Goal: Information Seeking & Learning: Compare options

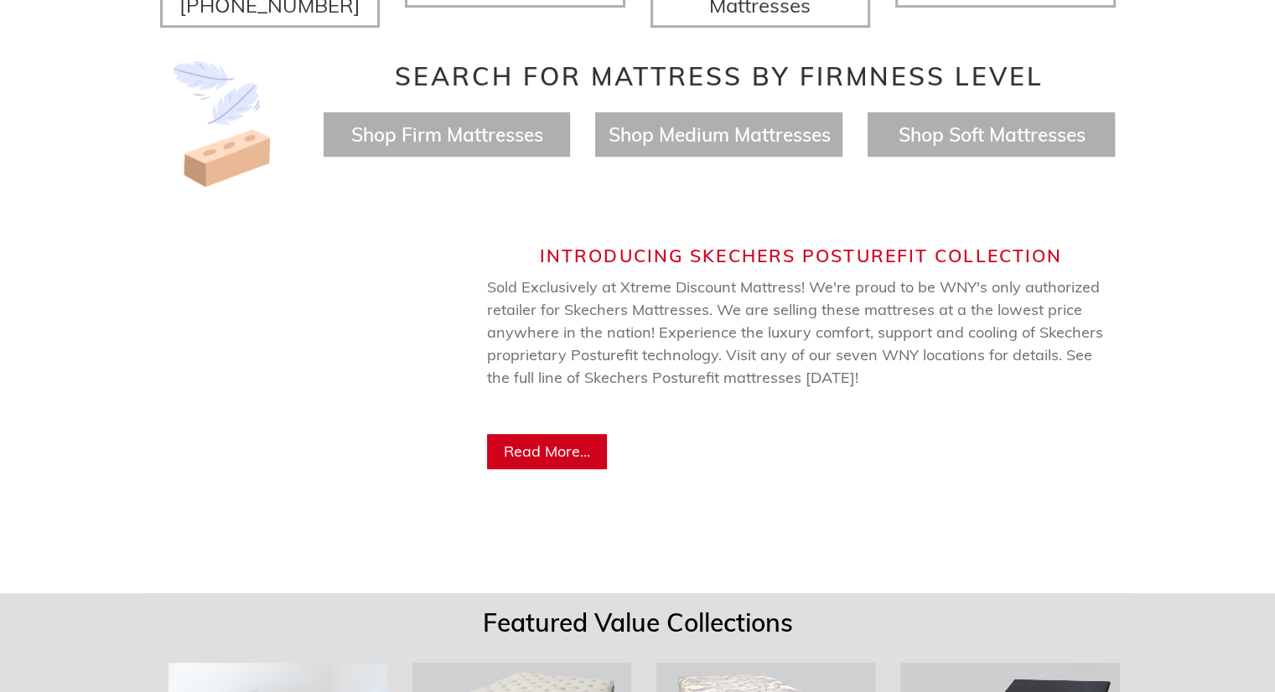
scroll to position [838, 0]
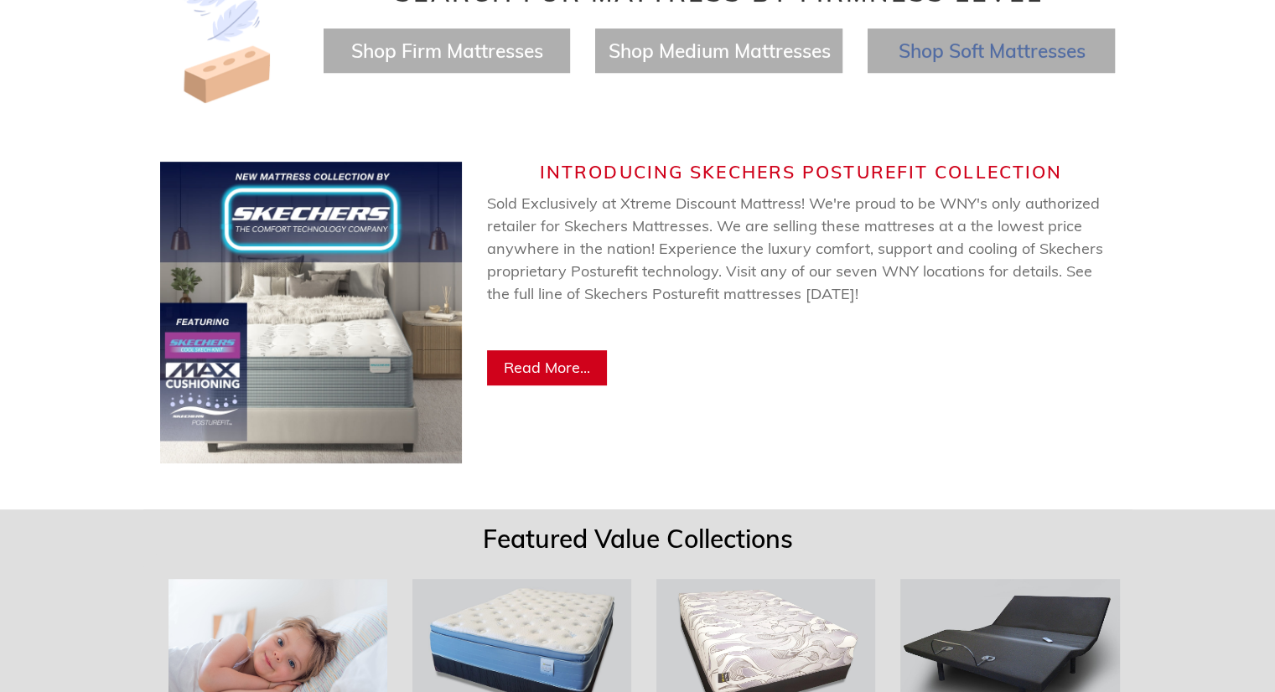
click at [919, 39] on span "Shop Soft Mattresses" at bounding box center [991, 51] width 187 height 24
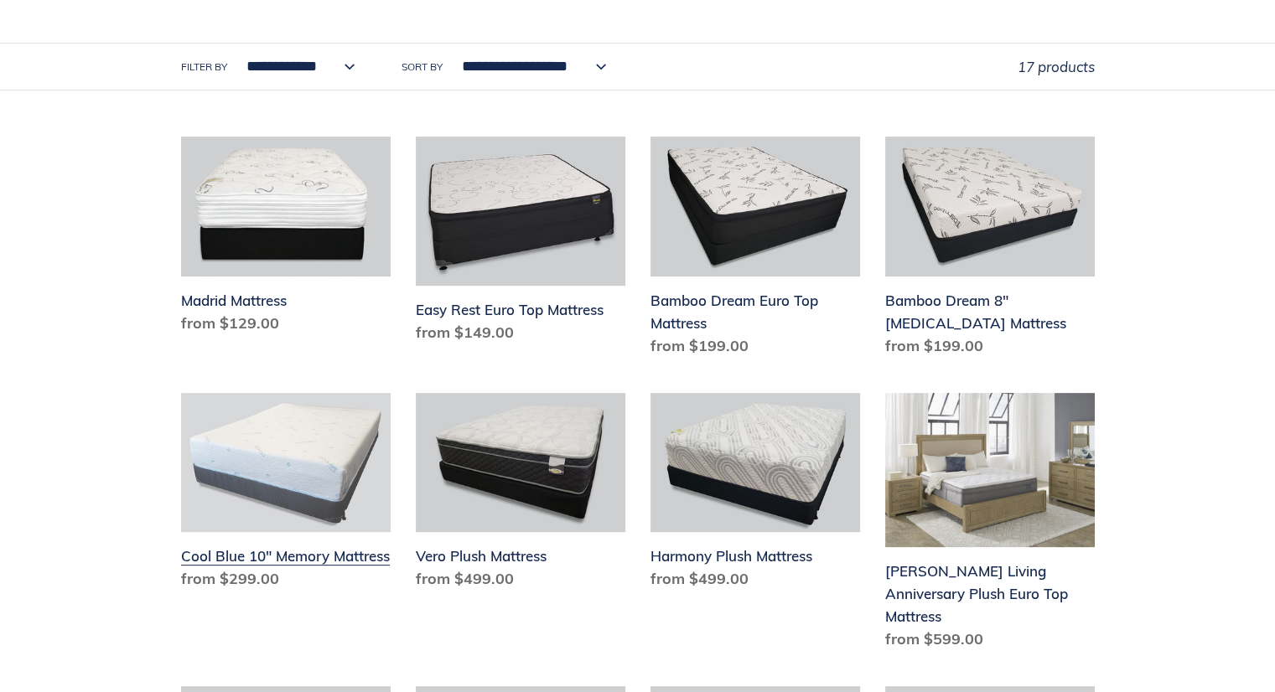
scroll to position [419, 0]
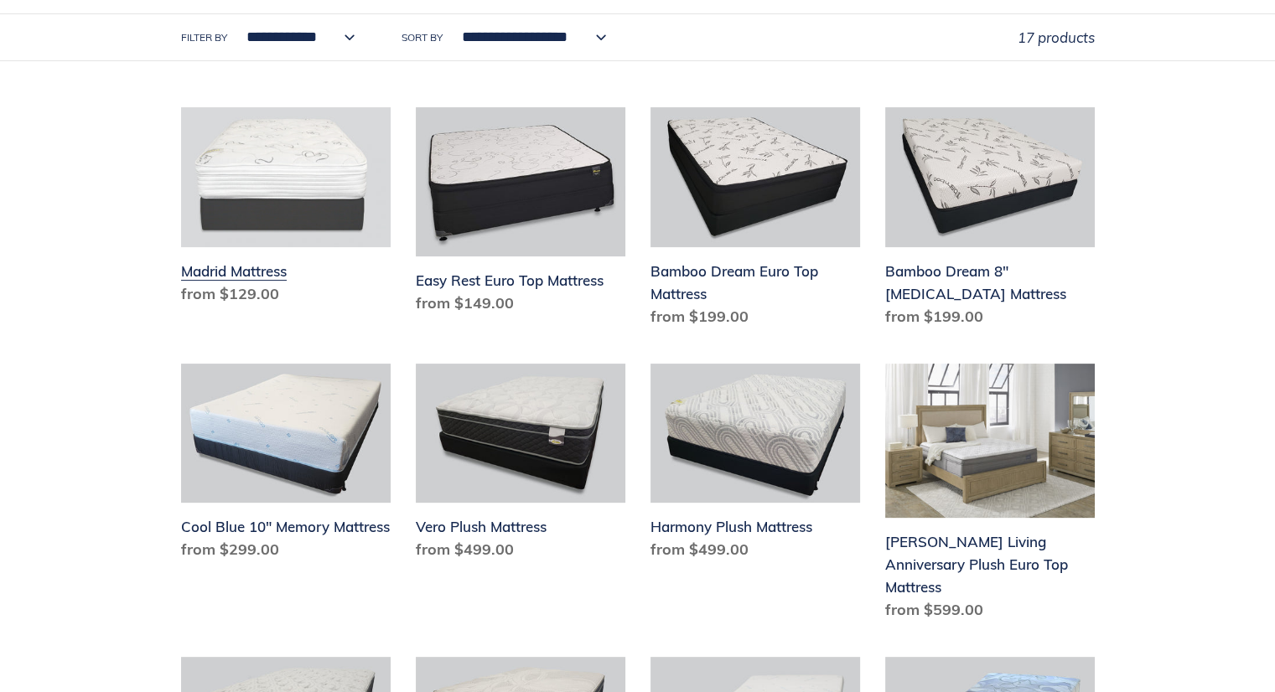
click at [238, 274] on link "Madrid Mattress" at bounding box center [286, 209] width 210 height 204
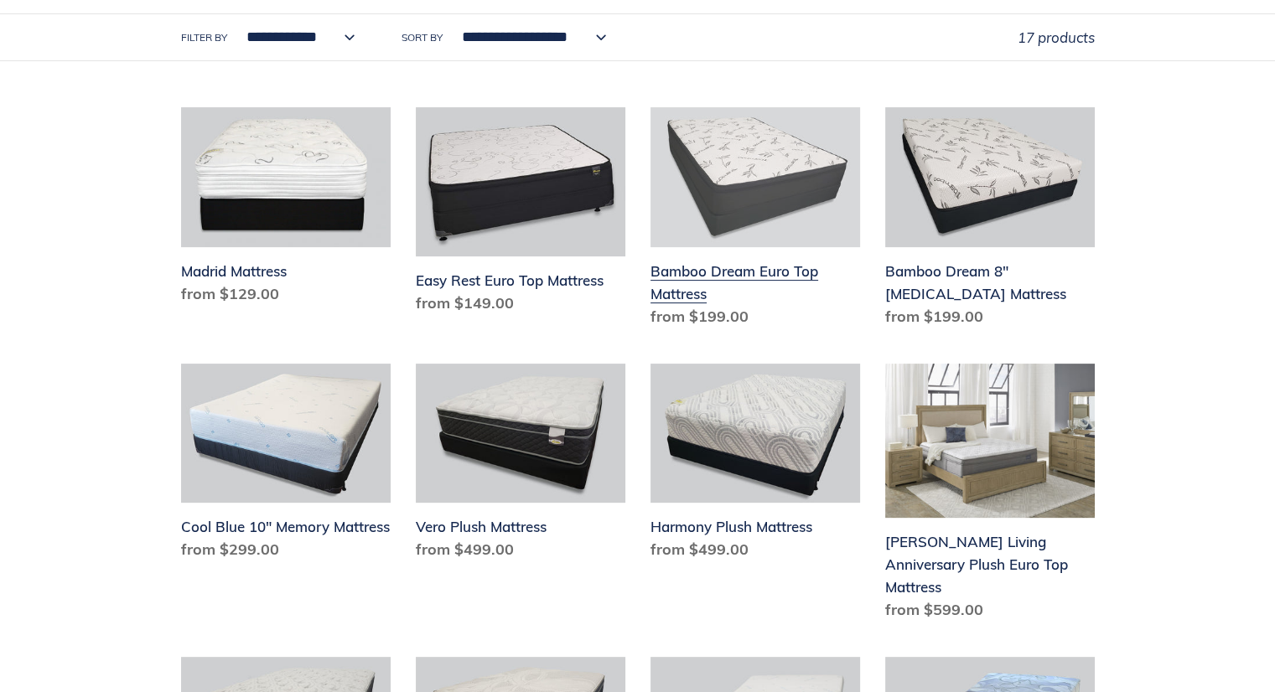
click at [711, 276] on link "Bamboo Dream Euro Top Mattress" at bounding box center [755, 220] width 210 height 227
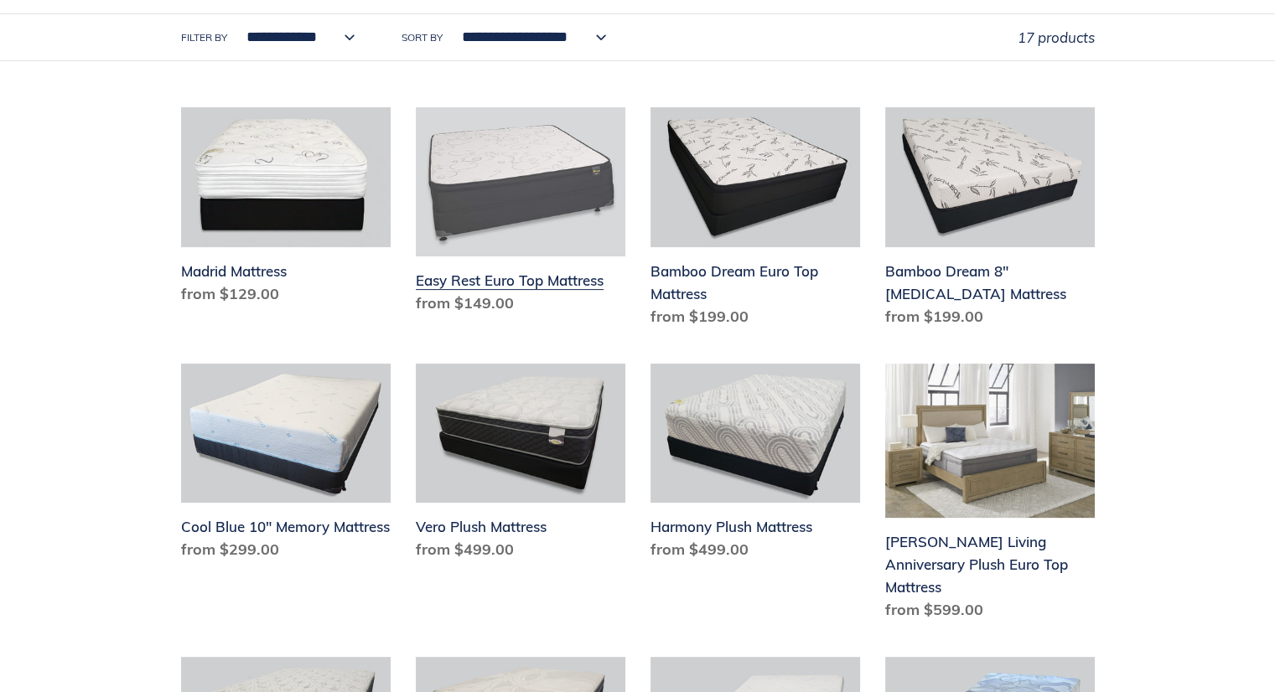
click at [500, 286] on link "Easy Rest Euro Top Mattress" at bounding box center [521, 214] width 210 height 214
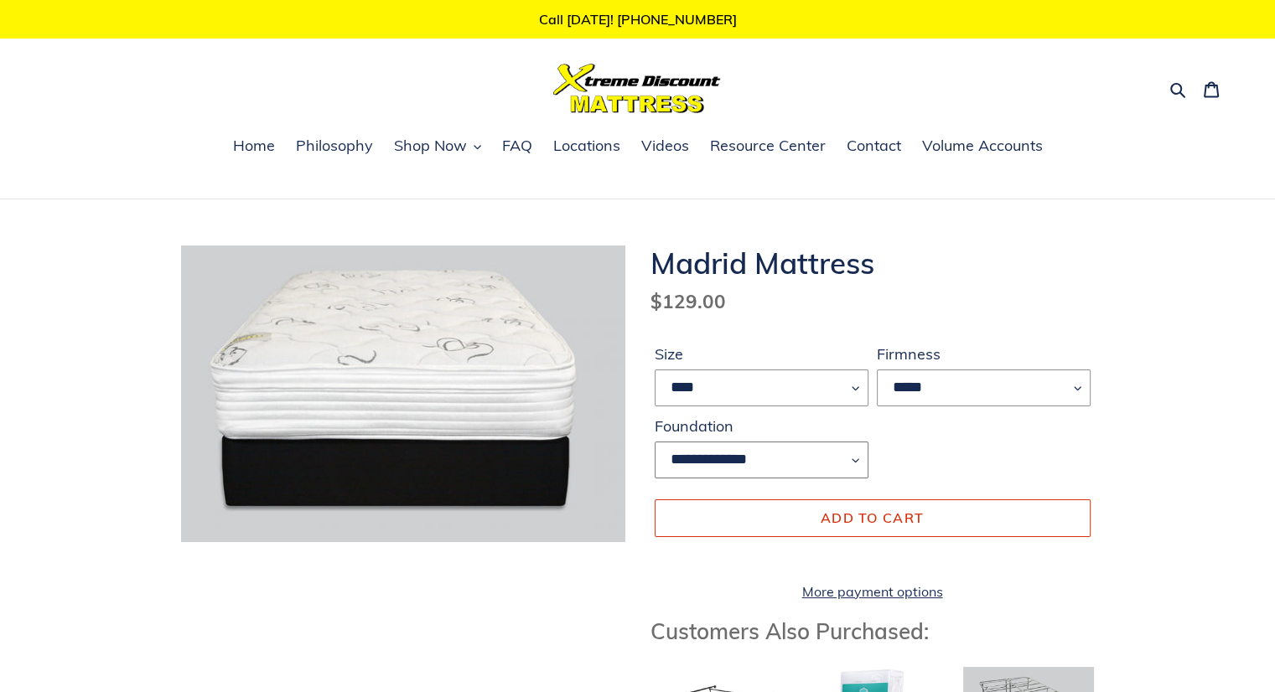
click at [846, 450] on select "**********" at bounding box center [762, 460] width 214 height 37
click at [846, 452] on select "**********" at bounding box center [762, 460] width 214 height 37
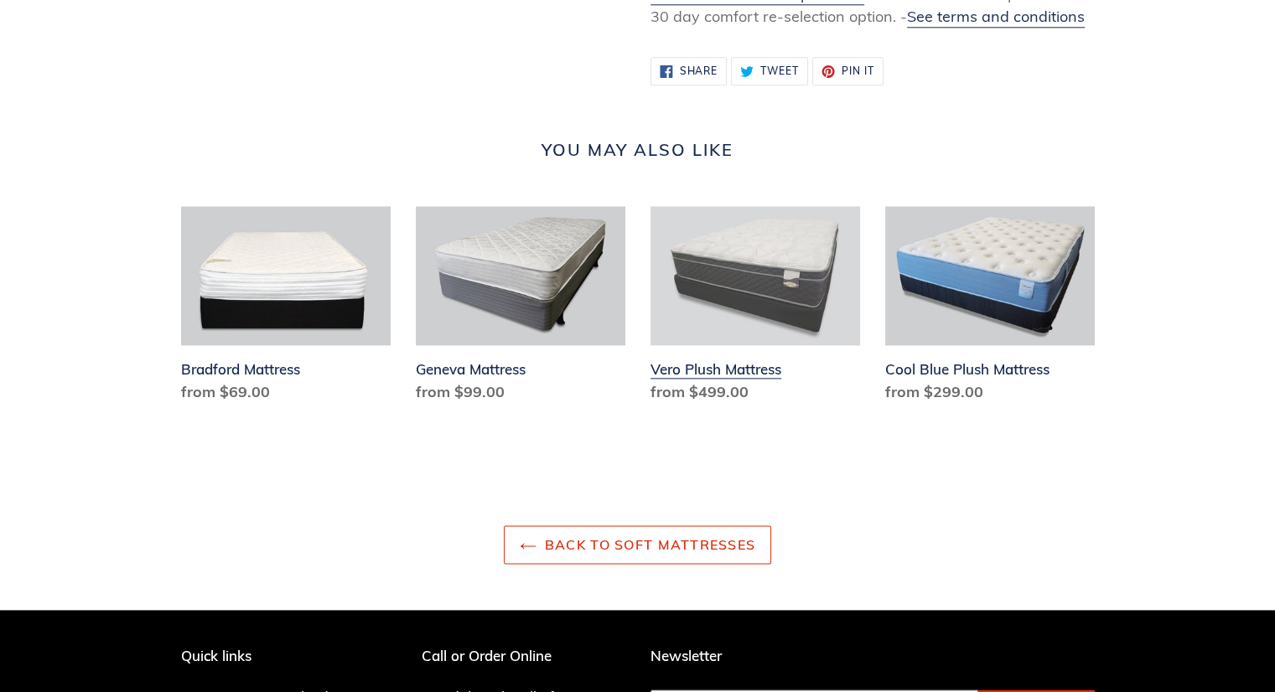
scroll to position [2011, 0]
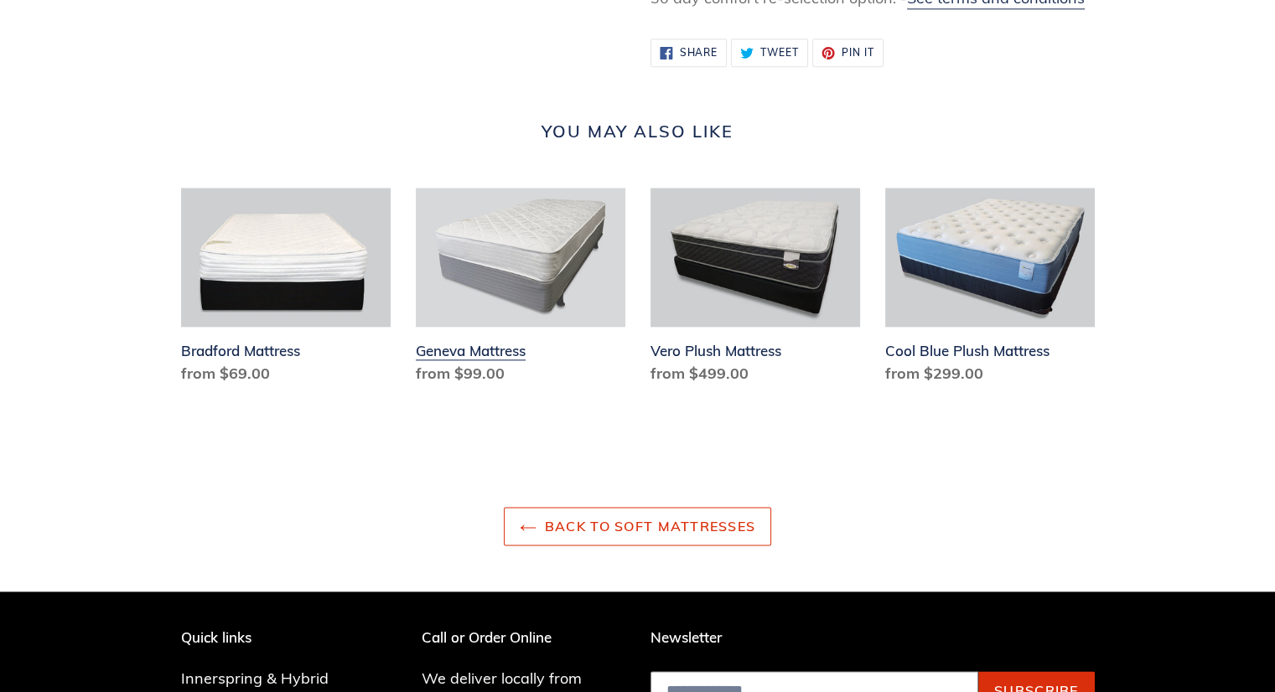
click at [520, 365] on link "Geneva Mattress" at bounding box center [521, 290] width 210 height 204
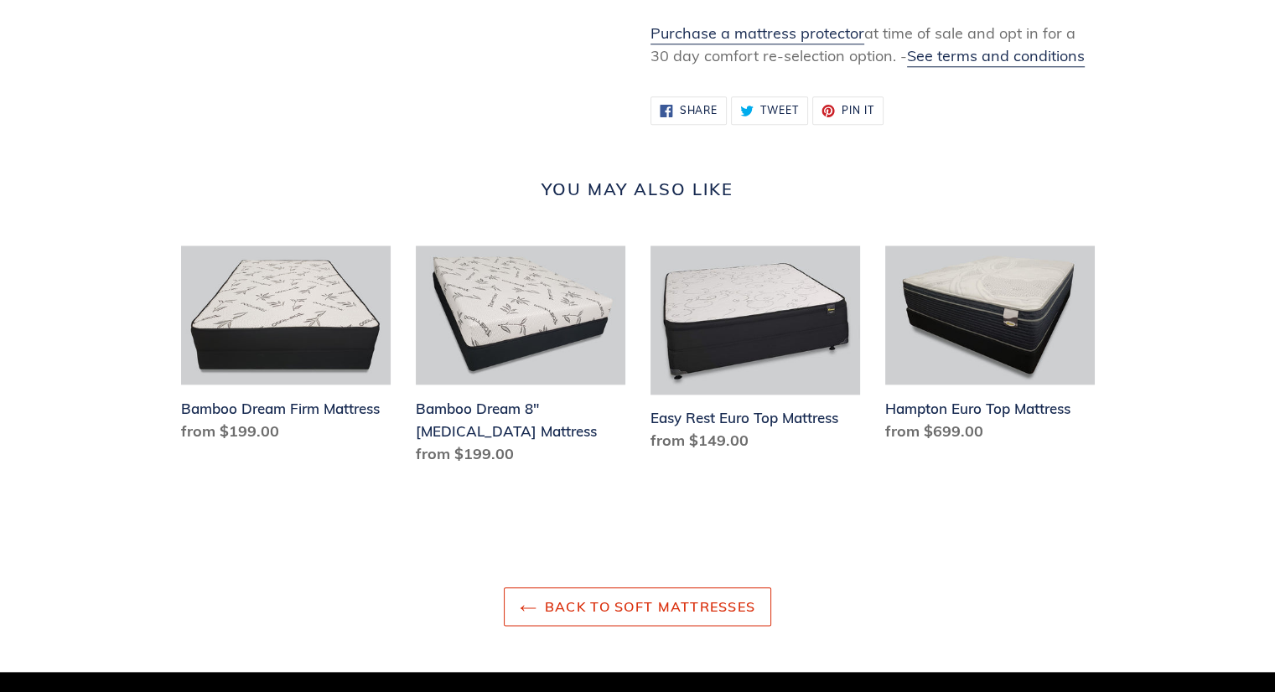
scroll to position [1760, 0]
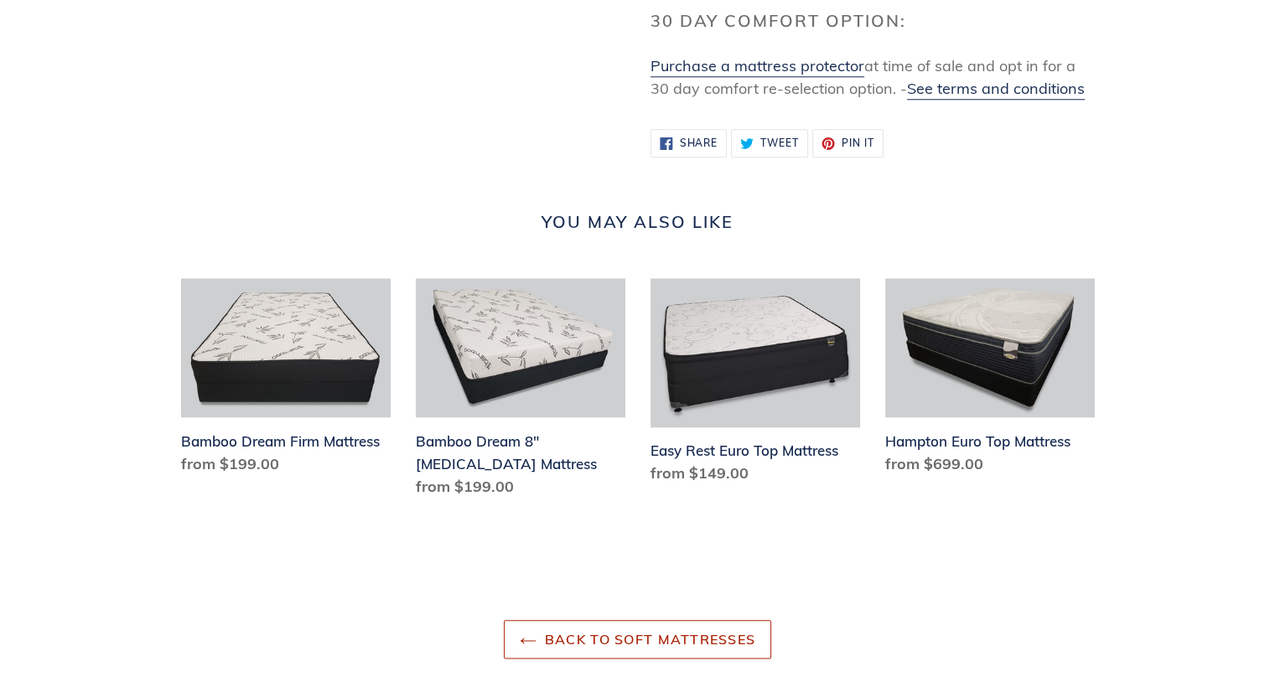
click at [546, 648] on link "Back to Soft Mattresses" at bounding box center [637, 639] width 267 height 39
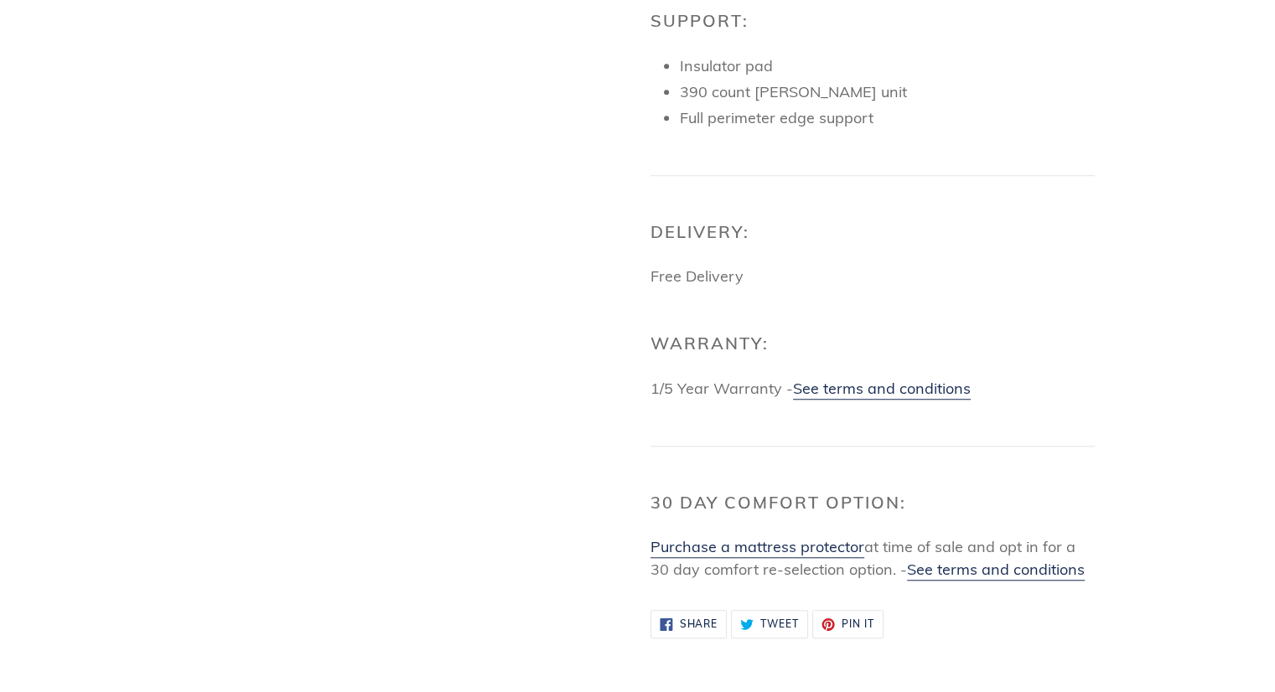
scroll to position [1257, 0]
